Goal: Information Seeking & Learning: Learn about a topic

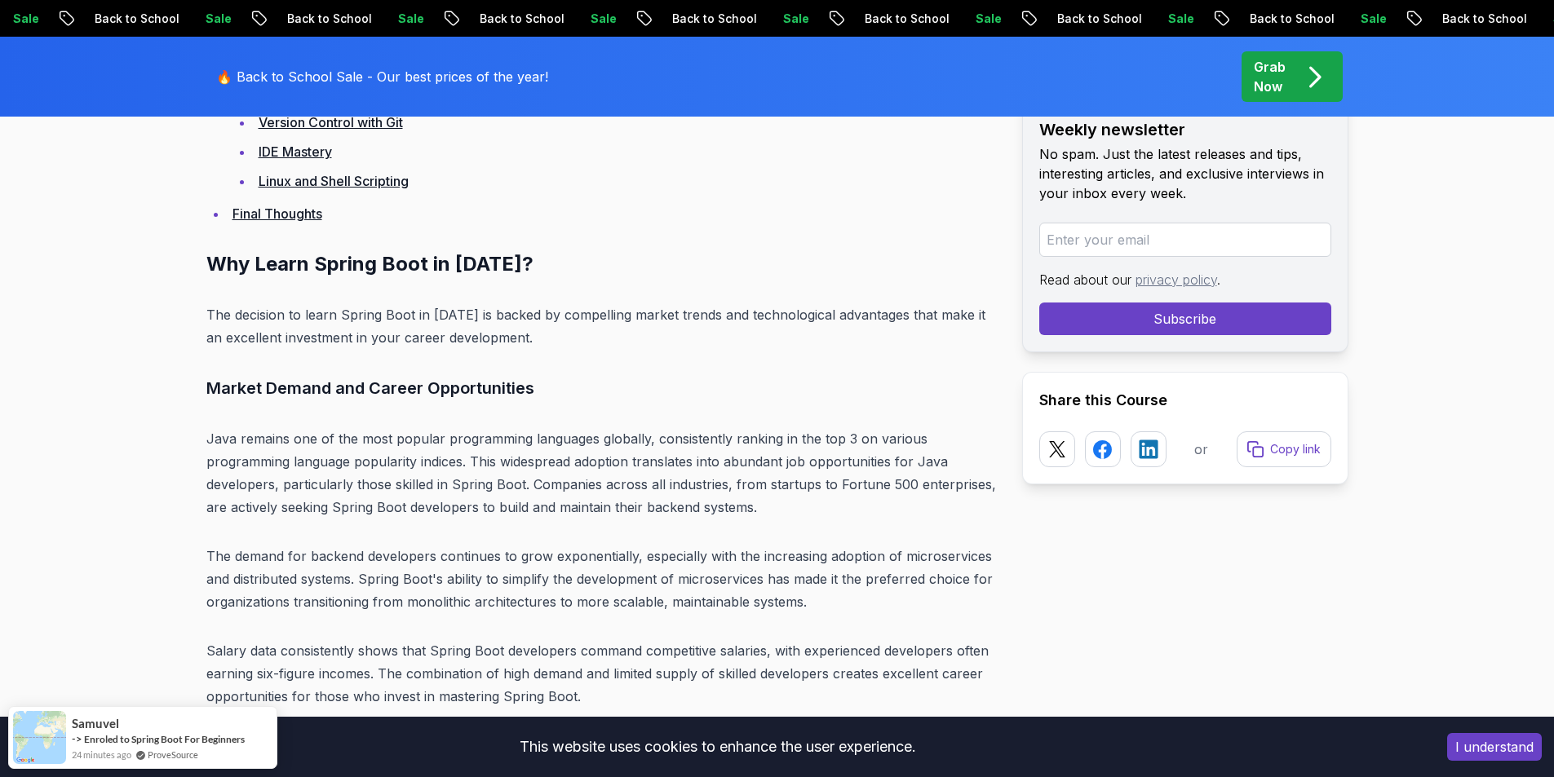
scroll to position [4160, 0]
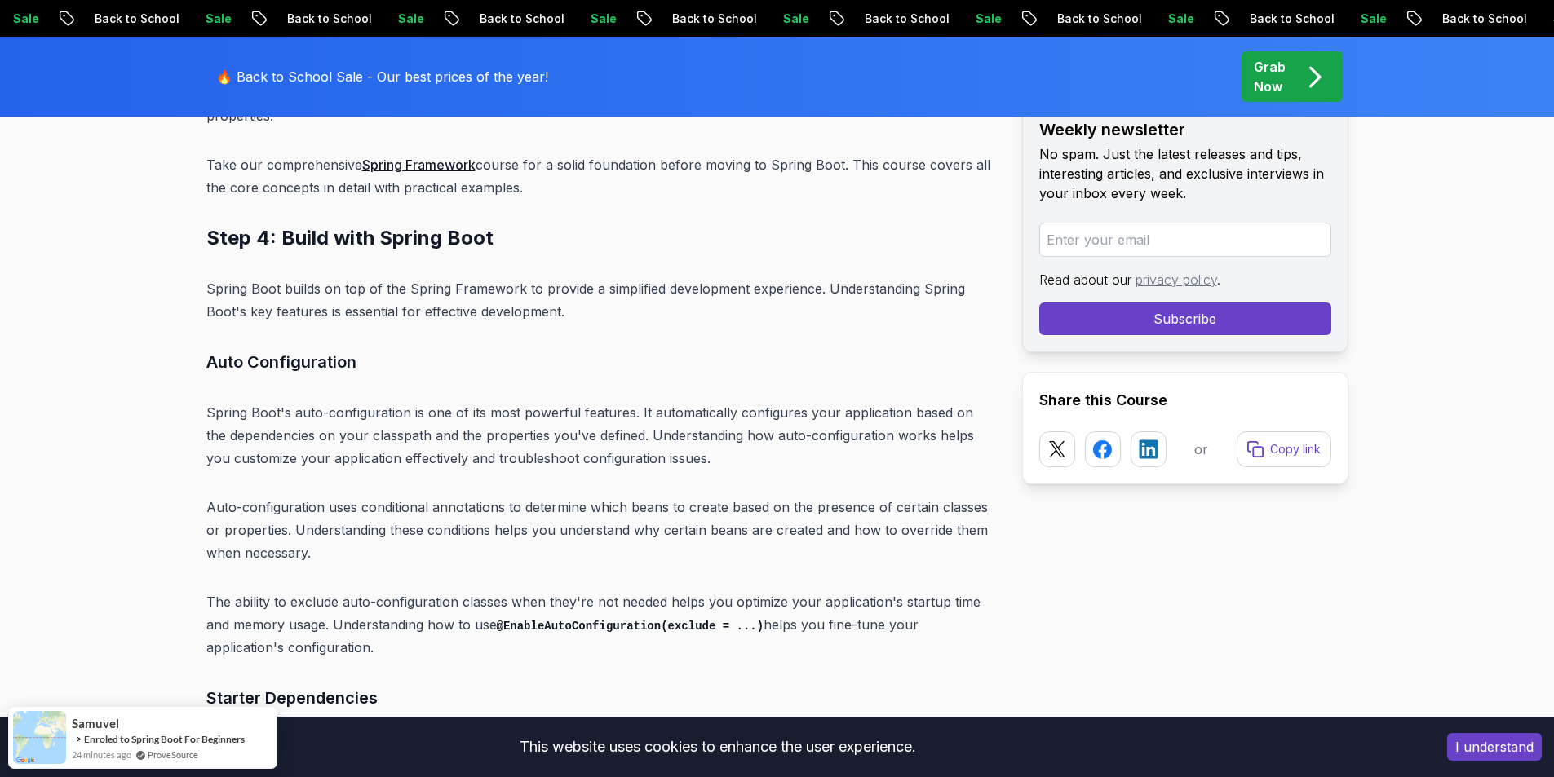
scroll to position [8565, 0]
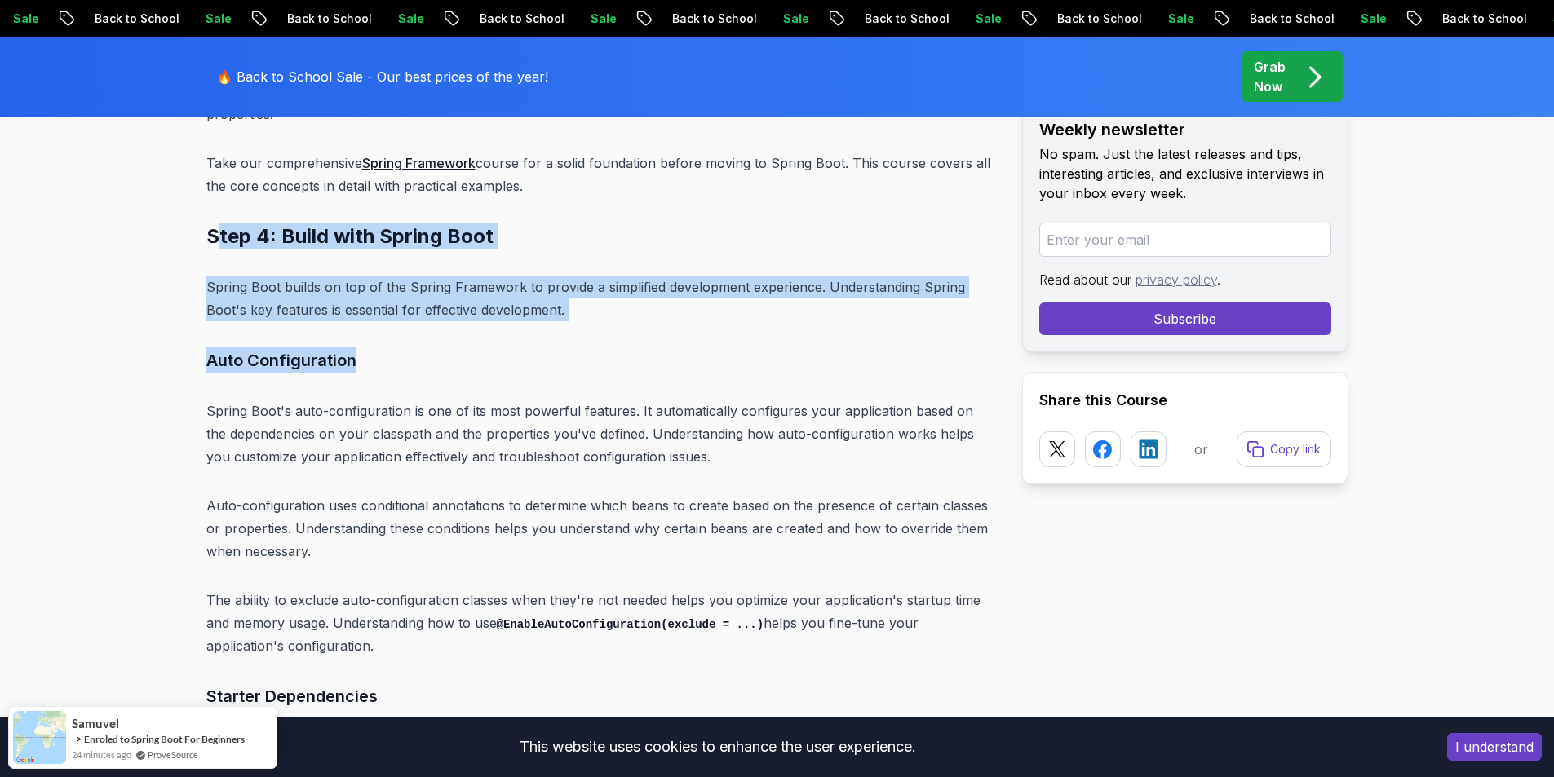
drag, startPoint x: 682, startPoint y: 288, endPoint x: 157, endPoint y: 128, distance: 548.4
click at [413, 224] on h2 "Step 4: Build with Spring Boot" at bounding box center [601, 237] width 790 height 26
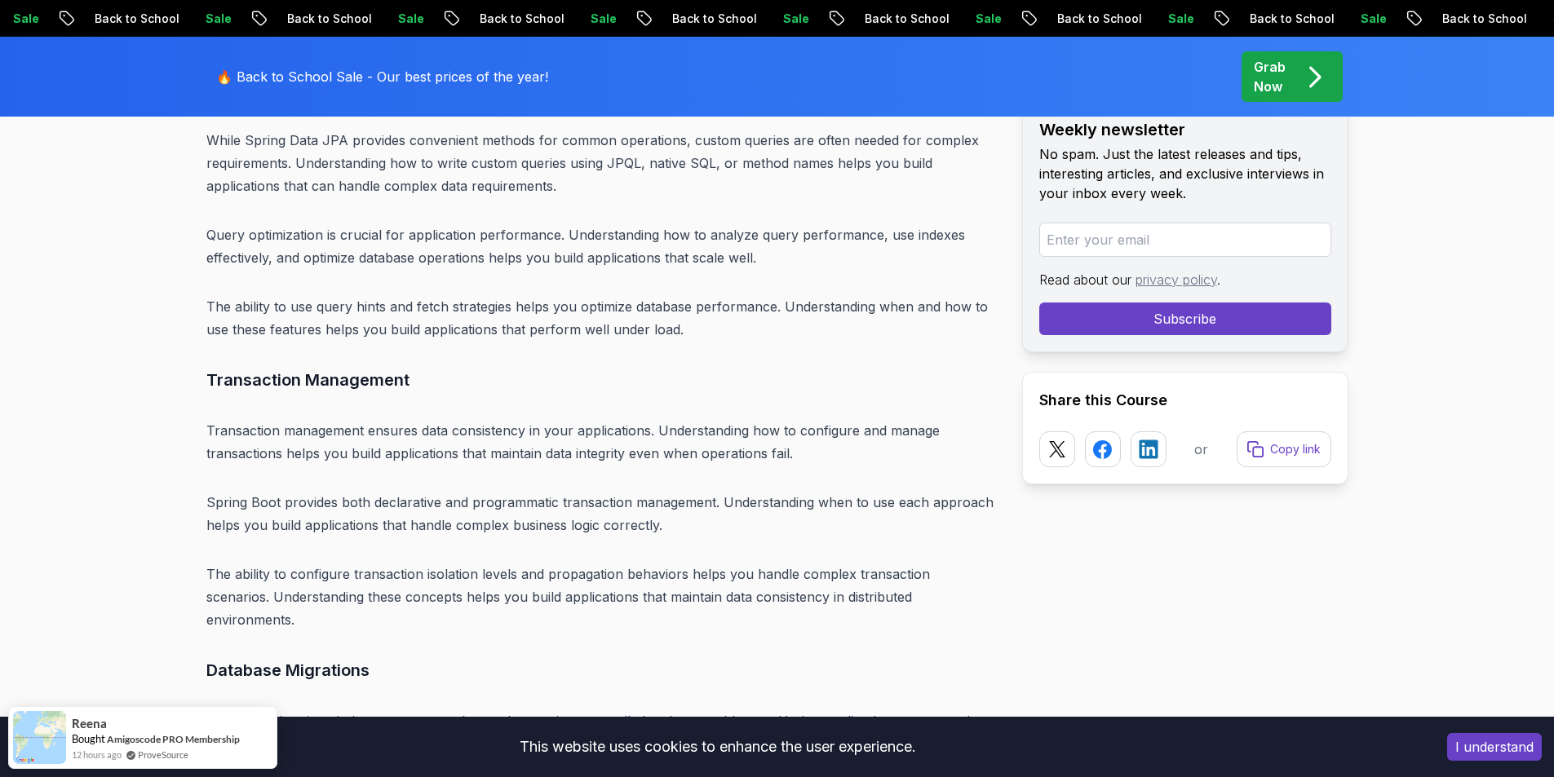
scroll to position [13460, 0]
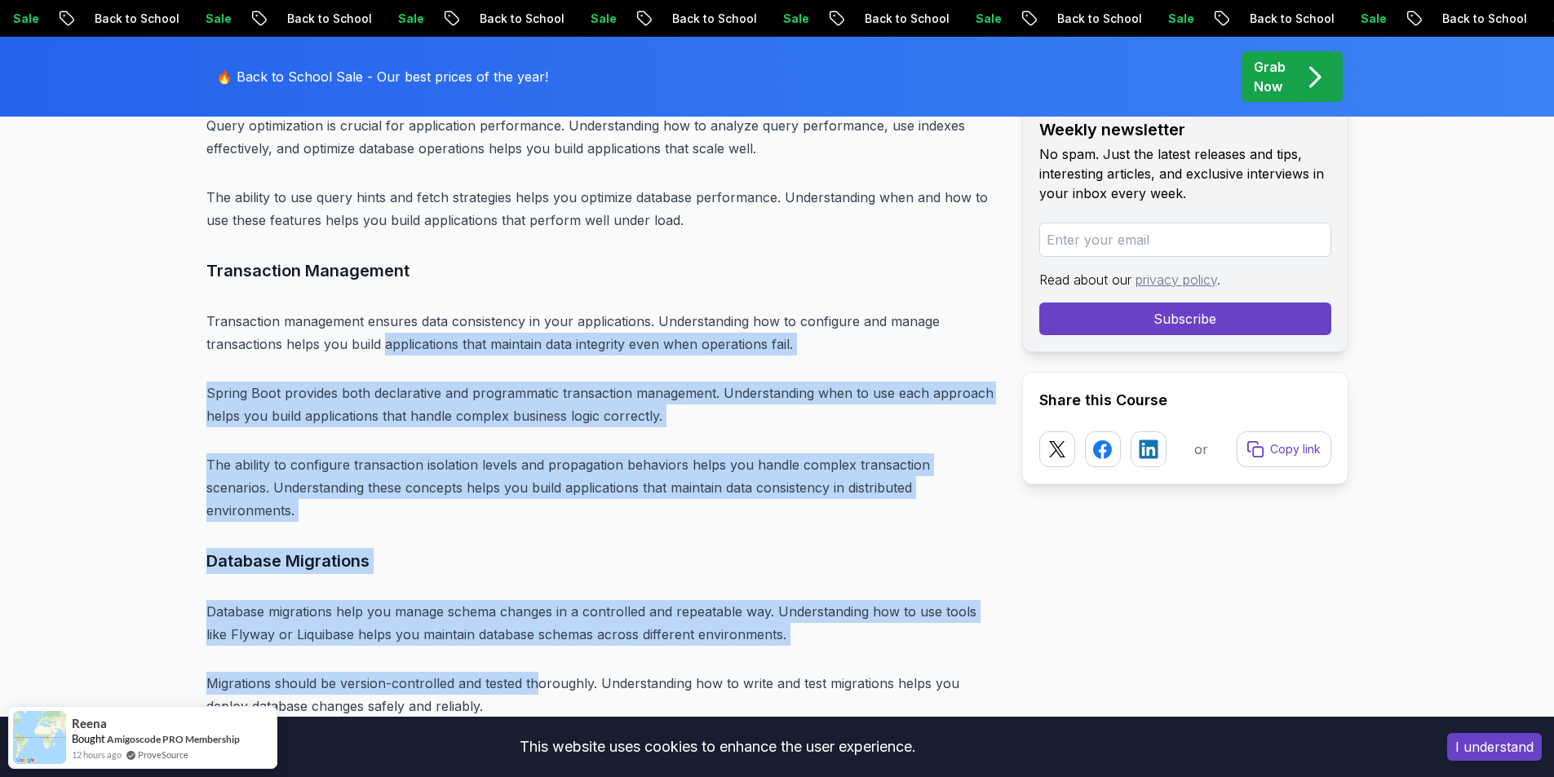
drag, startPoint x: 463, startPoint y: 377, endPoint x: 389, endPoint y: 190, distance: 200.7
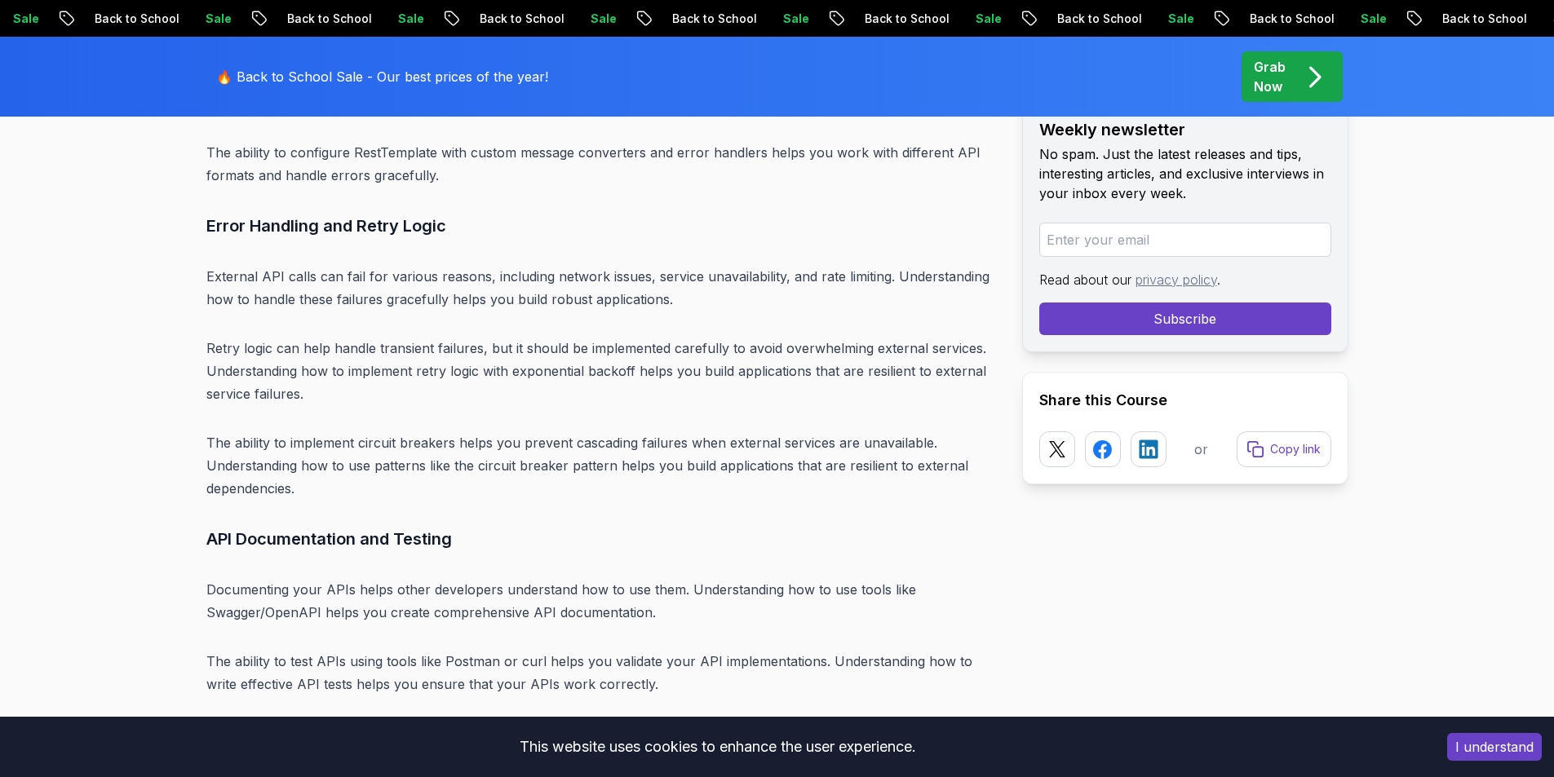
scroll to position [16396, 0]
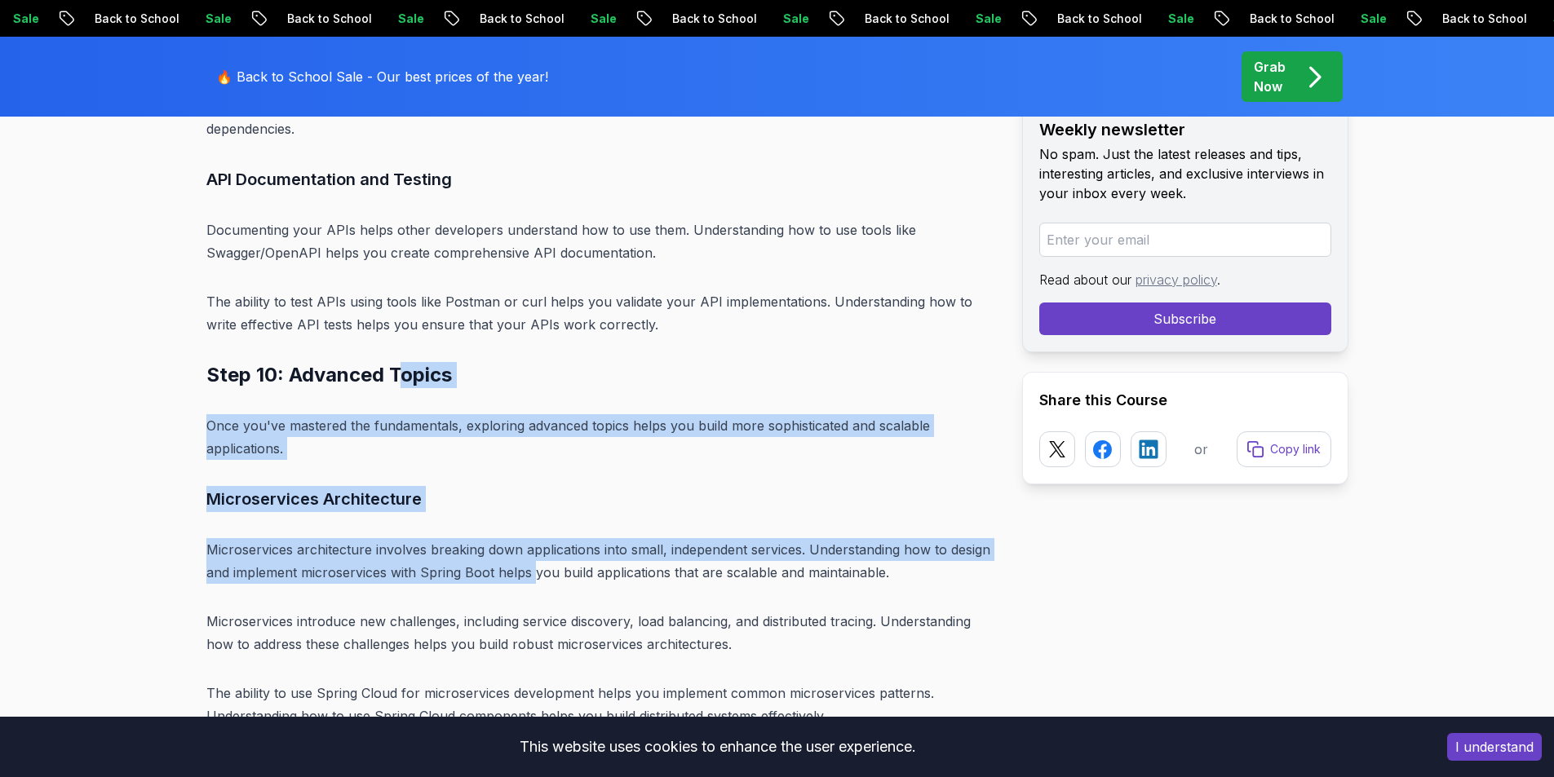
drag, startPoint x: 523, startPoint y: 418, endPoint x: 378, endPoint y: 172, distance: 285.3
click at [449, 362] on h2 "Step 10: Advanced Topics" at bounding box center [601, 375] width 790 height 26
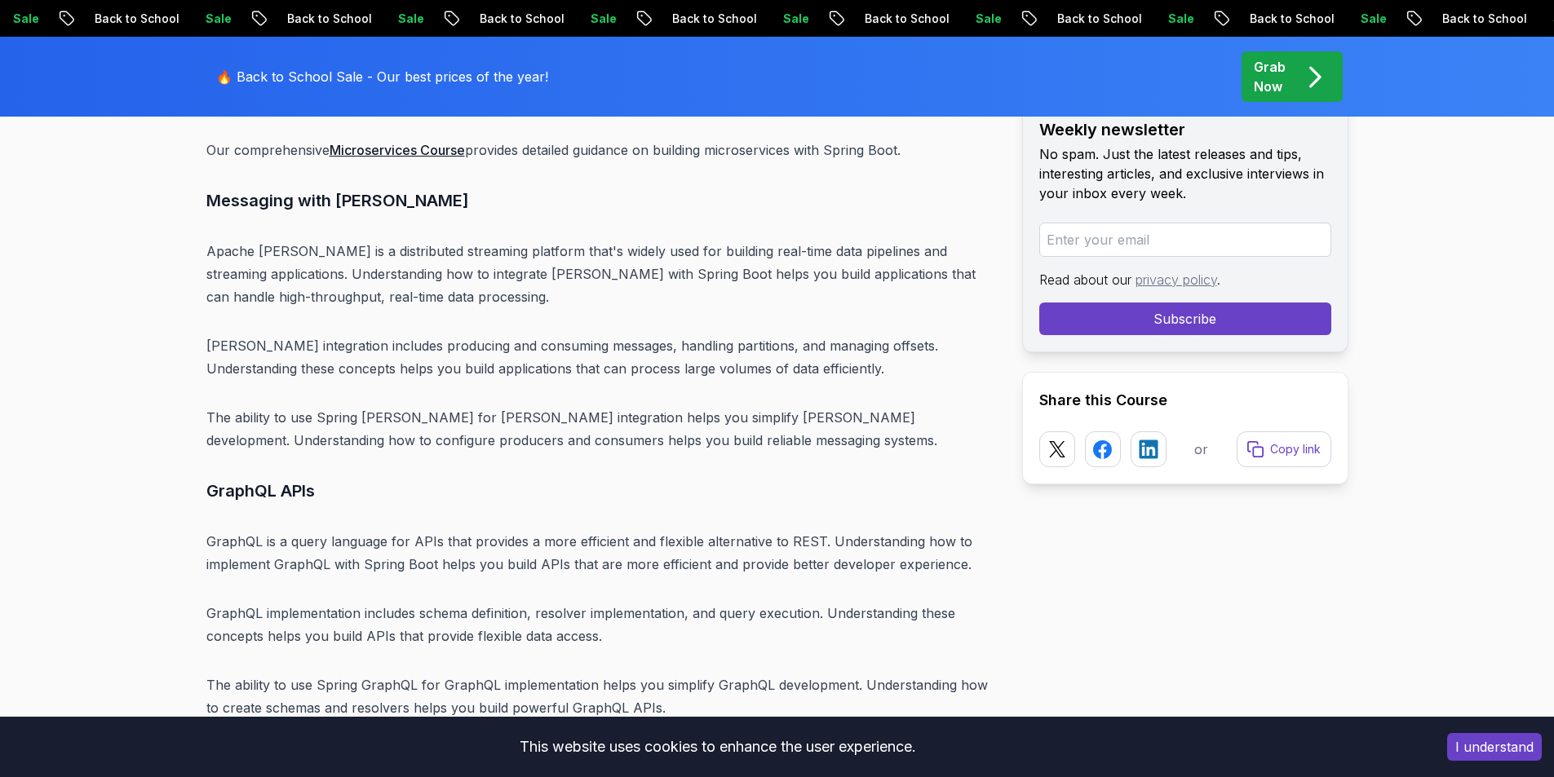
scroll to position [17049, 0]
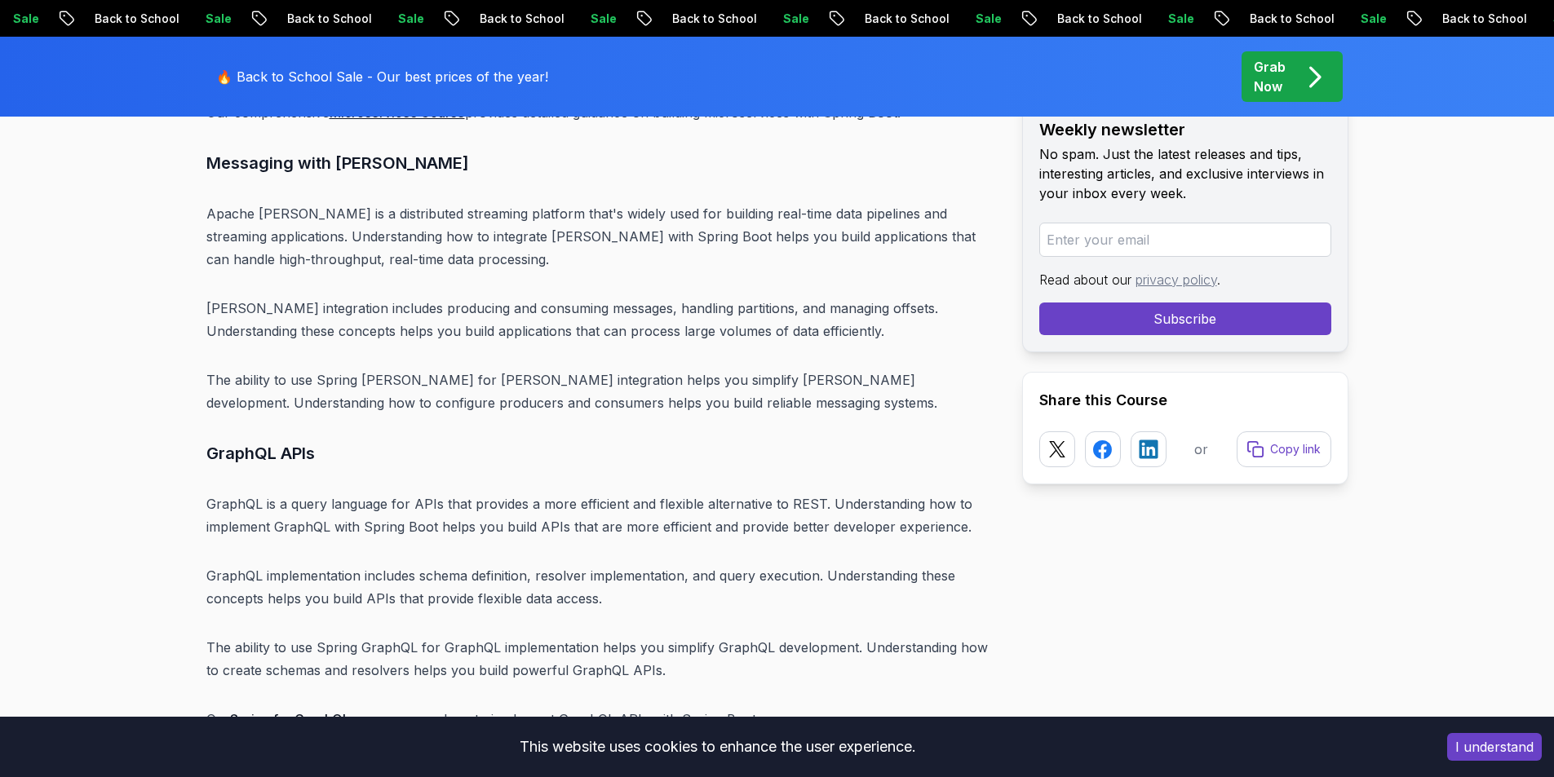
click at [892, 493] on p "GraphQL is a query language for APIs that provides a more efficient and flexibl…" at bounding box center [601, 516] width 790 height 46
